Goal: Find contact information: Find contact information

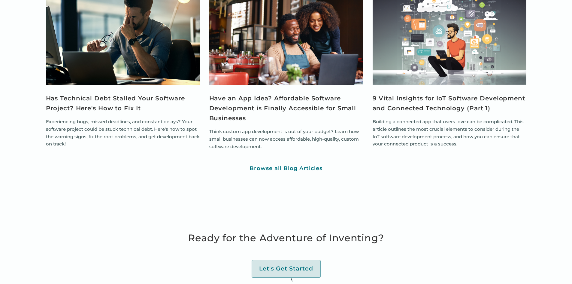
scroll to position [2387, 0]
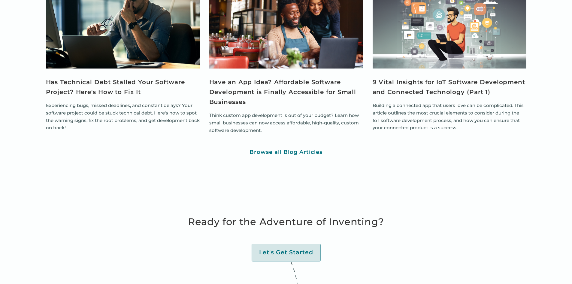
copy p "Yeti"
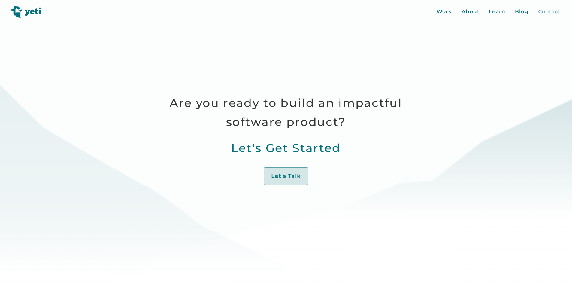
scroll to position [360, 0]
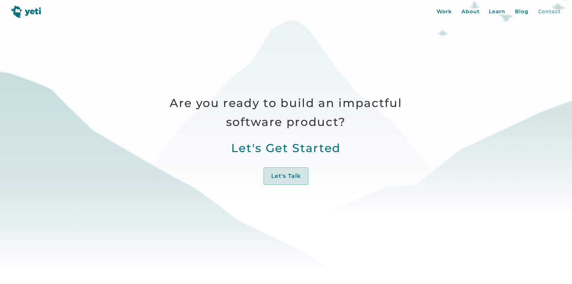
click at [548, 14] on div "Contact" at bounding box center [549, 12] width 23 height 8
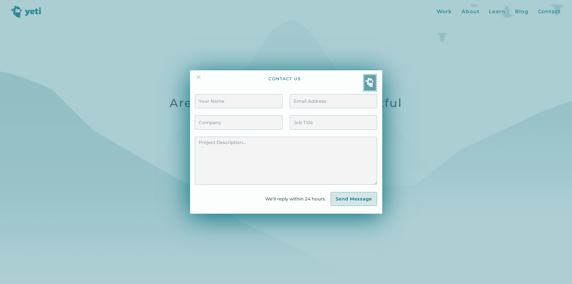
click at [200, 77] on img at bounding box center [198, 77] width 7 height 7
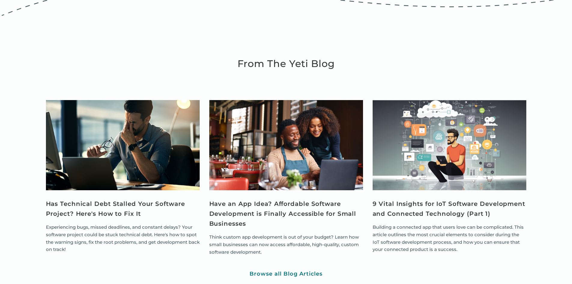
scroll to position [2387, 0]
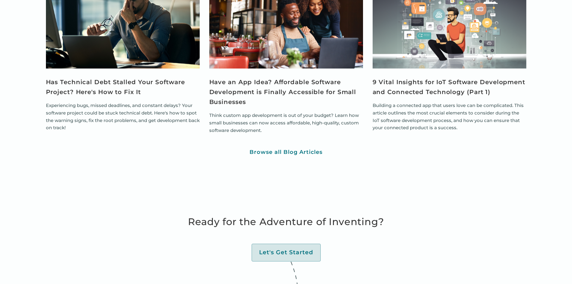
drag, startPoint x: 269, startPoint y: 235, endPoint x: 323, endPoint y: 233, distance: 54.3
drag, startPoint x: 302, startPoint y: 236, endPoint x: 322, endPoint y: 168, distance: 70.6
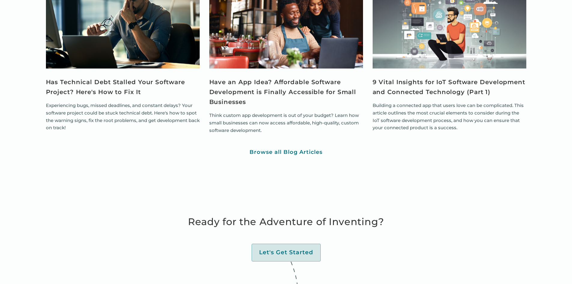
drag, startPoint x: 269, startPoint y: 236, endPoint x: 344, endPoint y: 236, distance: 75.6
copy p "Yeti Technologies LLC"
